Goal: Navigation & Orientation: Find specific page/section

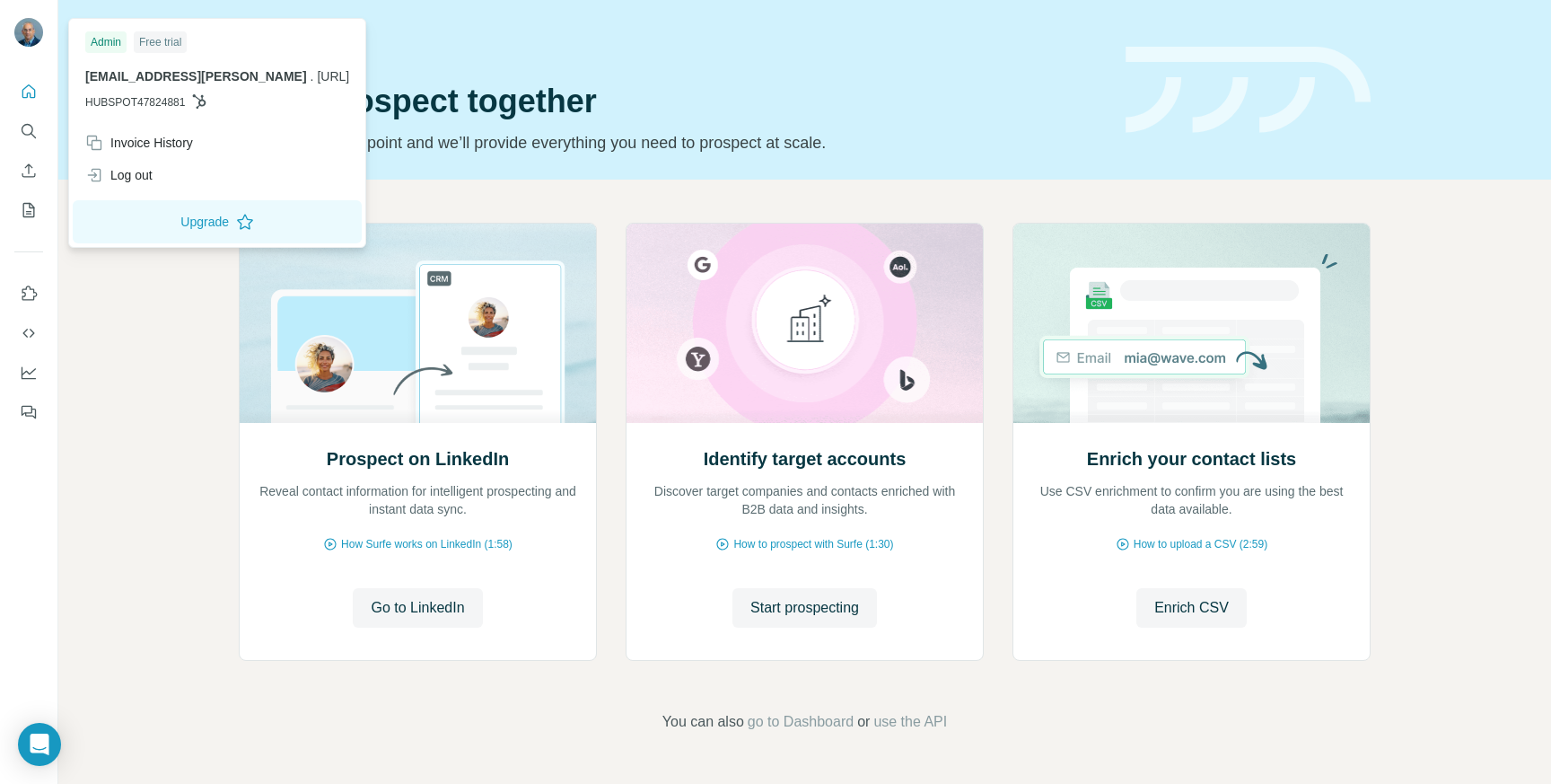
click at [183, 45] on div "Free trial" at bounding box center [160, 42] width 53 height 21
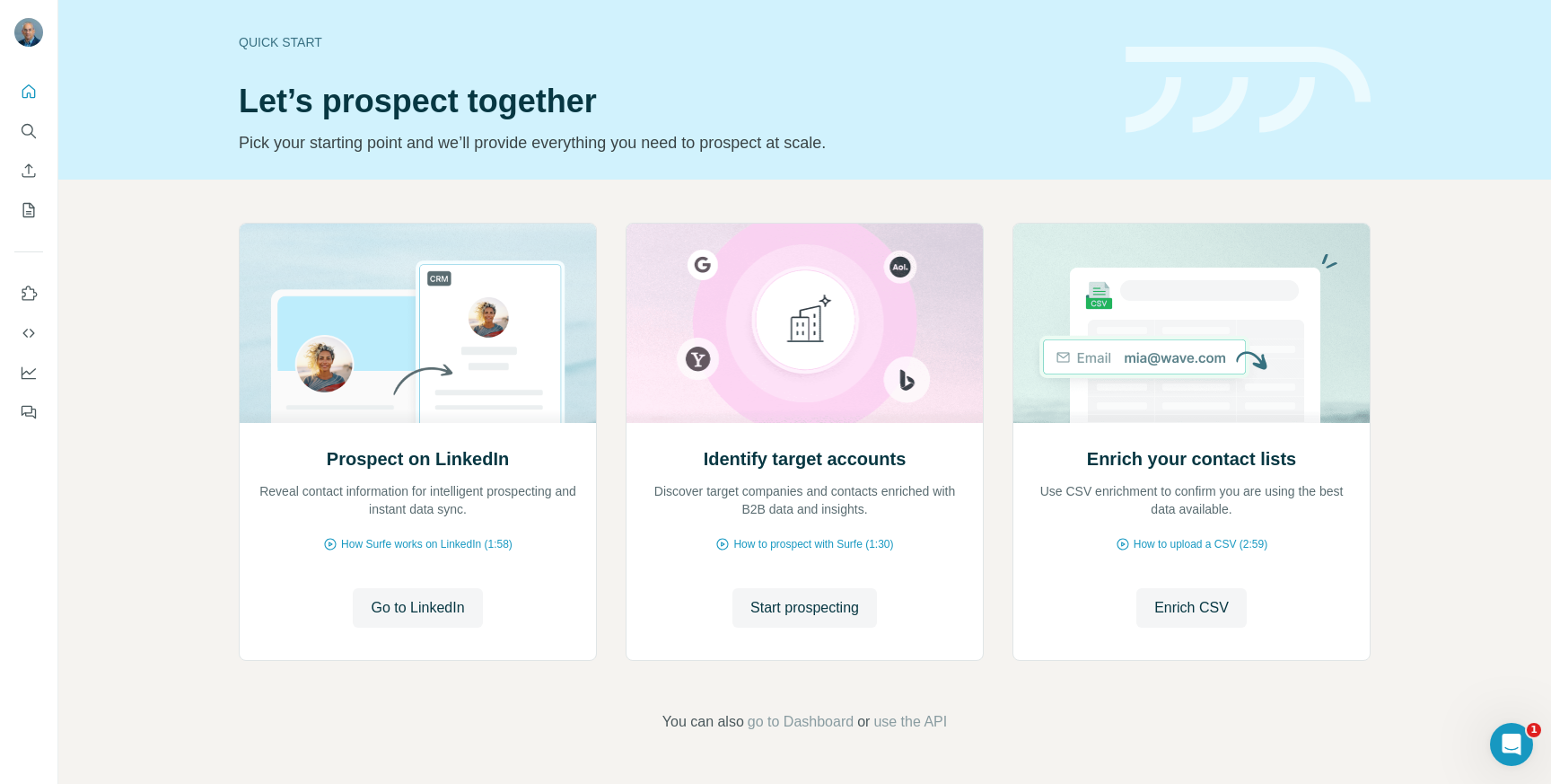
click at [35, 214] on icon "My lists" at bounding box center [29, 209] width 12 height 14
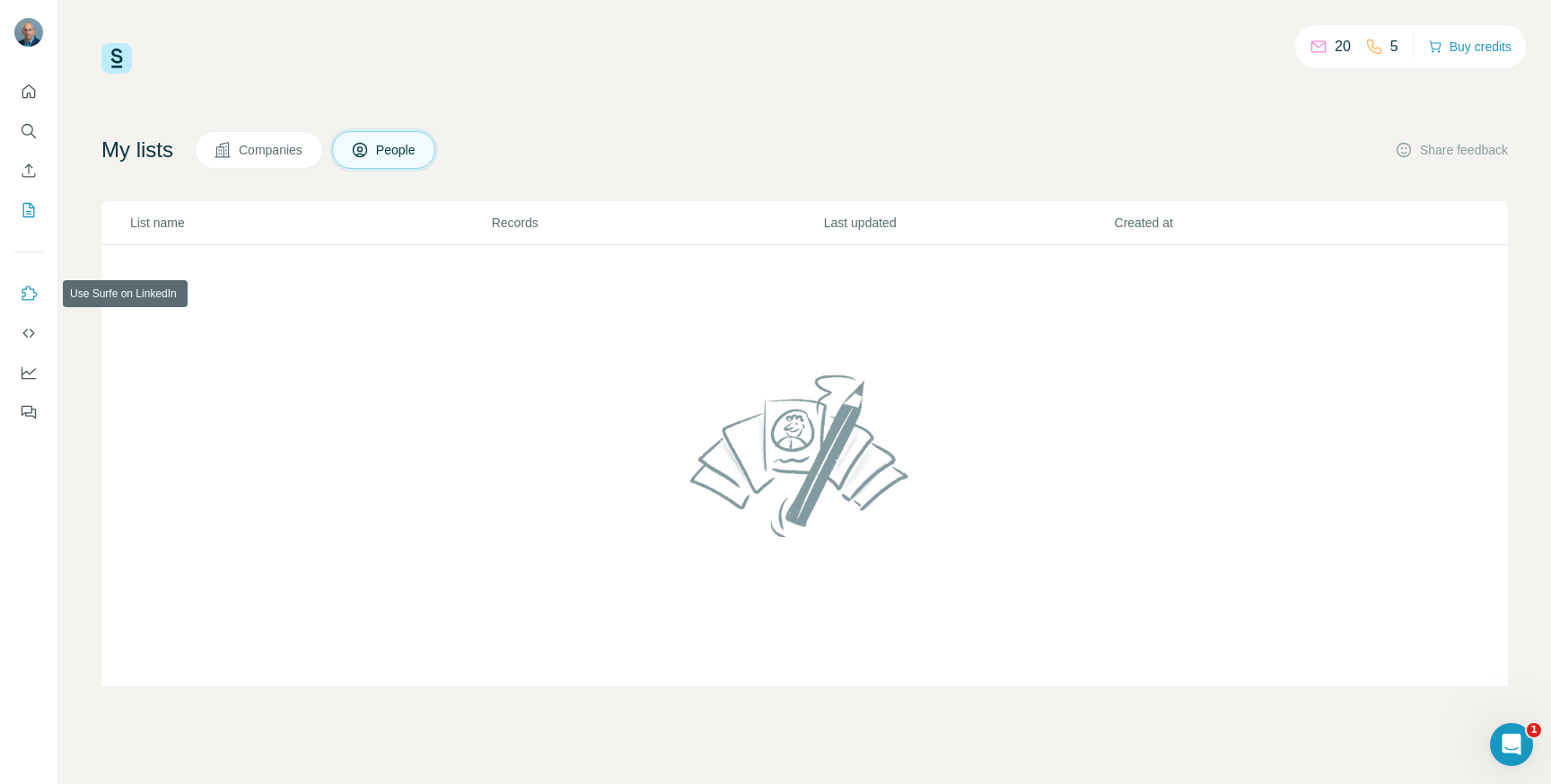
click at [27, 303] on button "Use Surfe on LinkedIn" at bounding box center [29, 294] width 29 height 33
